Goal: Task Accomplishment & Management: Manage account settings

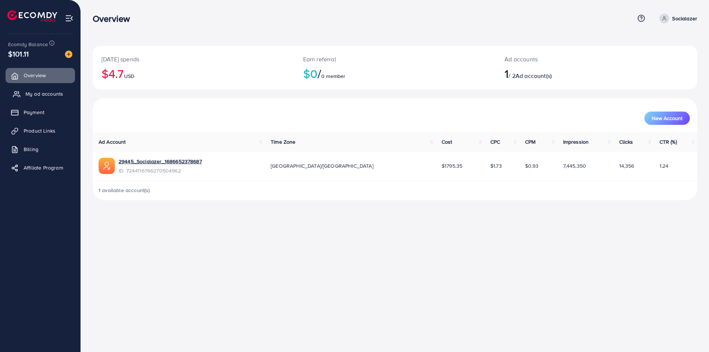
click at [51, 92] on span "My ad accounts" at bounding box center [44, 93] width 38 height 7
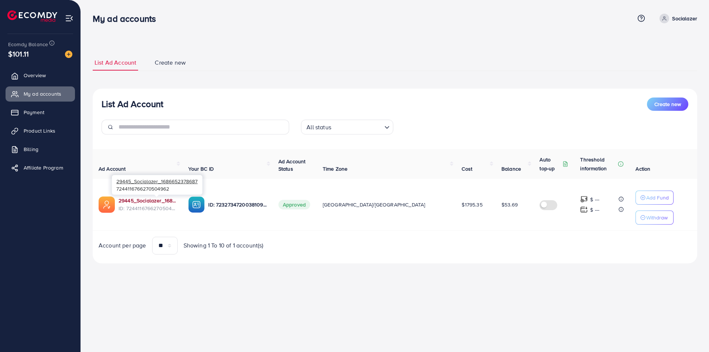
click at [163, 201] on link "29445_Socialazer_1686652378687" at bounding box center [148, 200] width 58 height 7
